Goal: Task Accomplishment & Management: Manage account settings

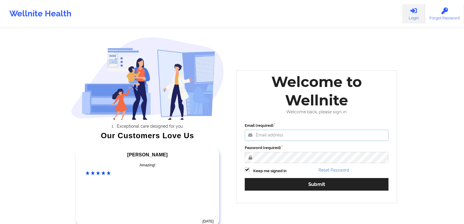
type input "karen@studiocityclinicalassociates.com"
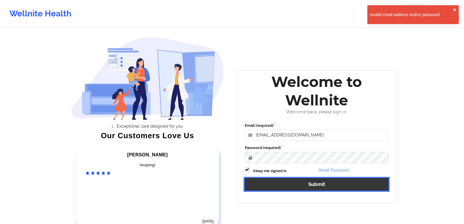
click at [317, 181] on button "Submit" at bounding box center [317, 184] width 144 height 13
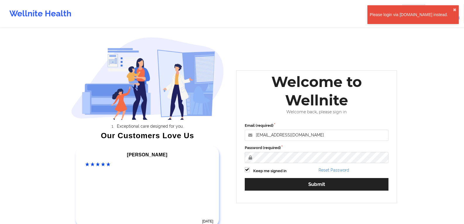
click at [451, 8] on div "Please login via www.wellnite.co instead. ✖︎" at bounding box center [412, 14] width 91 height 19
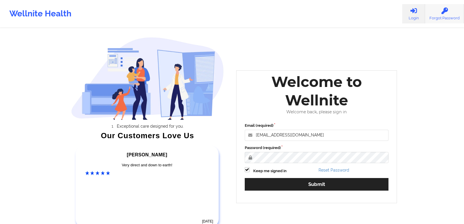
click at [455, 18] on link "Forgot Password" at bounding box center [444, 13] width 39 height 19
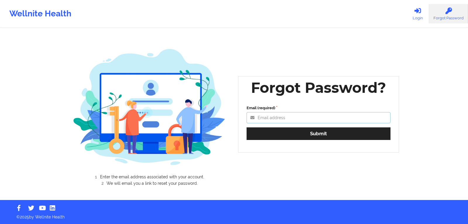
type input "karen@studiocityclinicalassociates.com"
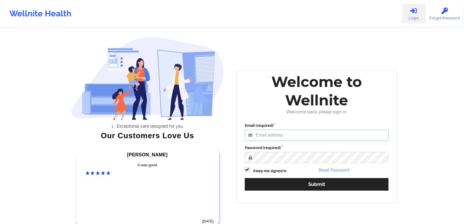
type input "karen@studiocityclinicalassociates.com"
click at [414, 16] on link "Login" at bounding box center [413, 13] width 23 height 19
click at [429, 16] on link "Forgot Password" at bounding box center [444, 13] width 39 height 19
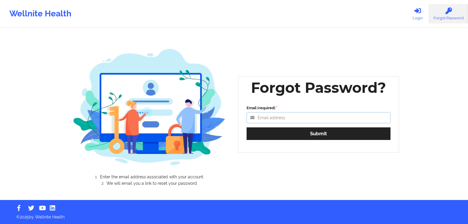
type input "karen@studiocityclinicalassociates.com"
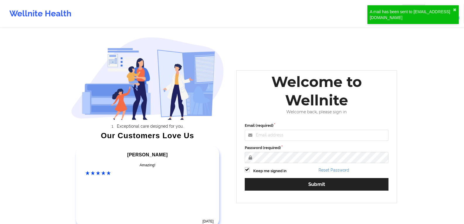
click at [303, 69] on div "Welcome to Wellnite Welcome back, please sign in Email (required) Password (req…" at bounding box center [316, 136] width 169 height 141
click at [360, 53] on div "Exceptional care designed for you. Our Customers Love Us Alexandra C Amazing! 6…" at bounding box center [232, 122] width 338 height 245
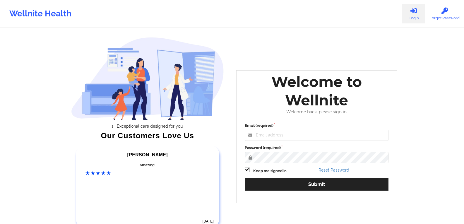
click at [346, 47] on div "Exceptional care designed for you. Our Customers Love Us Alexandra C Amazing! 6…" at bounding box center [232, 122] width 338 height 245
click at [327, 150] on label "Password (required)" at bounding box center [317, 148] width 144 height 6
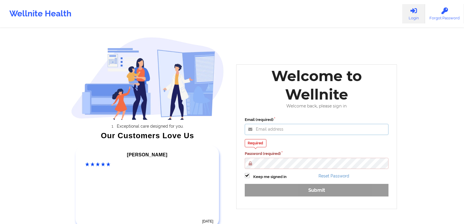
click at [255, 132] on input "Email (required)" at bounding box center [317, 129] width 144 height 11
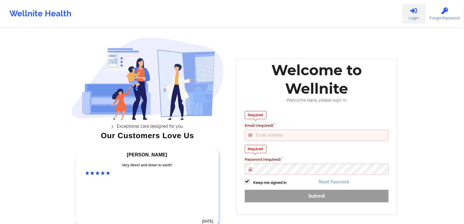
type input "karen@studiocityclinicalassociates.com"
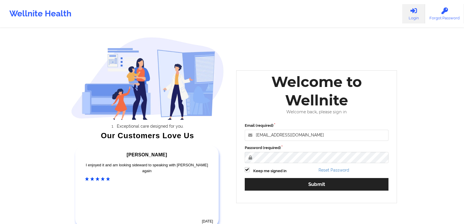
scroll to position [1, 0]
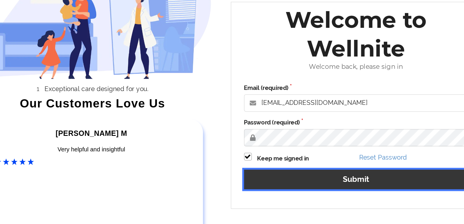
click at [320, 183] on button "Submit" at bounding box center [317, 183] width 144 height 13
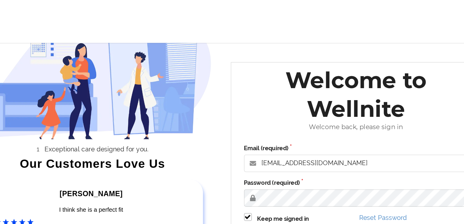
scroll to position [30, 0]
